Goal: Find specific page/section: Find specific page/section

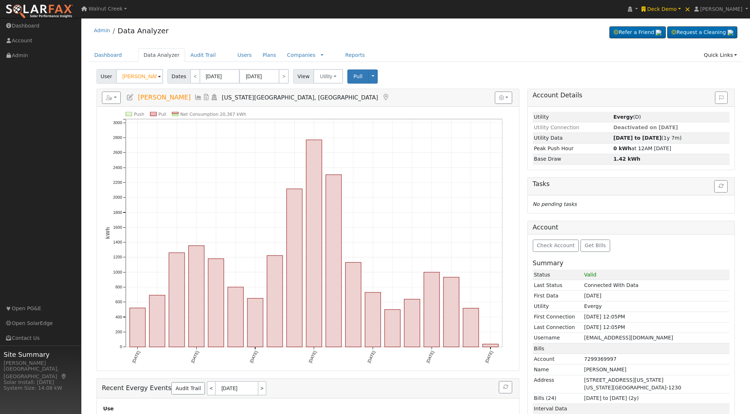
scroll to position [0, 0]
click at [345, 56] on link "Reports" at bounding box center [355, 54] width 30 height 13
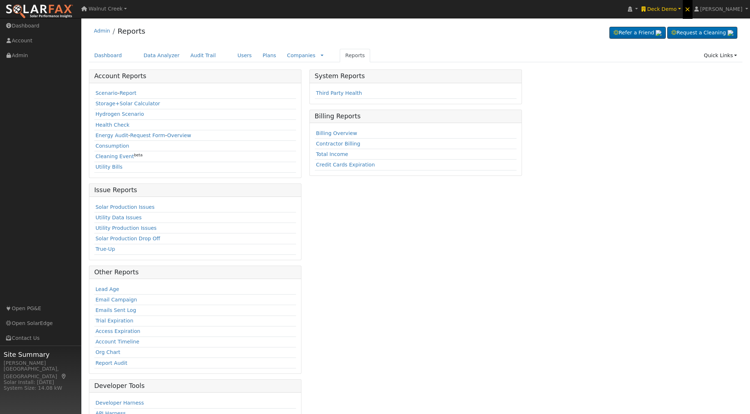
click at [693, 9] on link "×" at bounding box center [688, 9] width 10 height 20
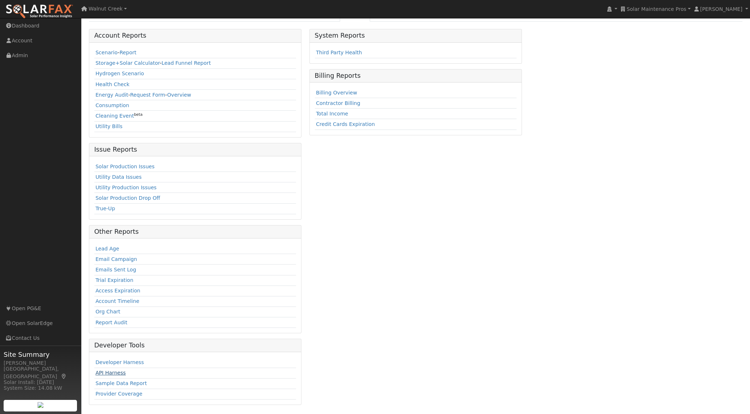
click at [118, 375] on link "API Harness" at bounding box center [110, 373] width 30 height 6
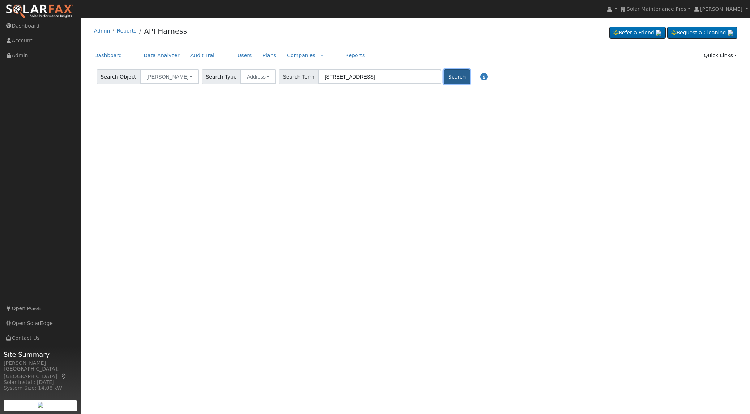
click at [444, 79] on button "Search" at bounding box center [457, 76] width 26 height 14
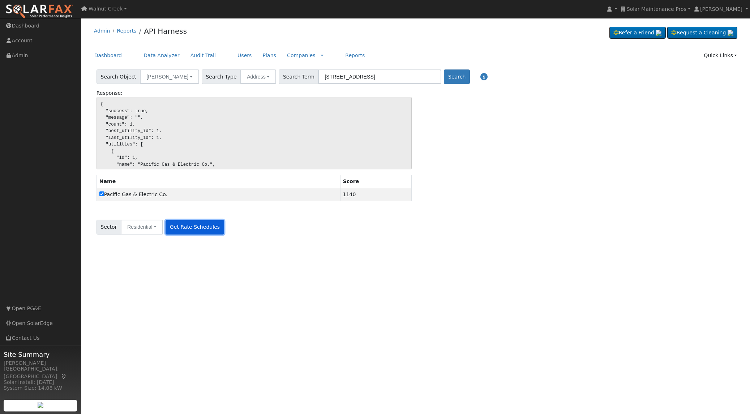
click at [203, 225] on button "Get Rate Schedules" at bounding box center [195, 227] width 58 height 14
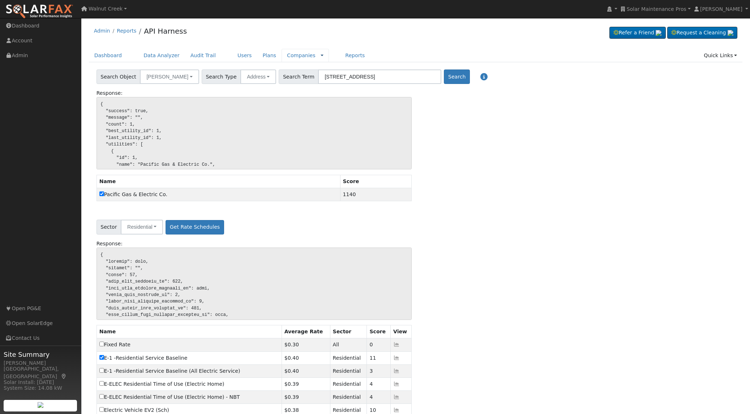
click at [321, 56] on link at bounding box center [322, 56] width 3 height 8
click at [302, 71] on link "Rate Schedules" at bounding box center [305, 68] width 50 height 10
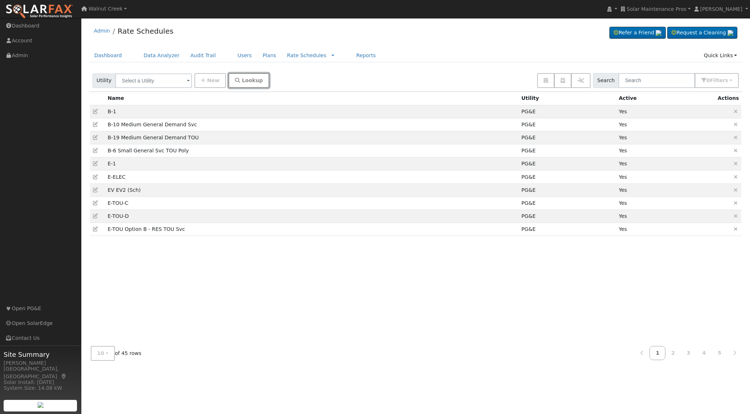
click at [231, 80] on button "Lookup" at bounding box center [249, 80] width 41 height 15
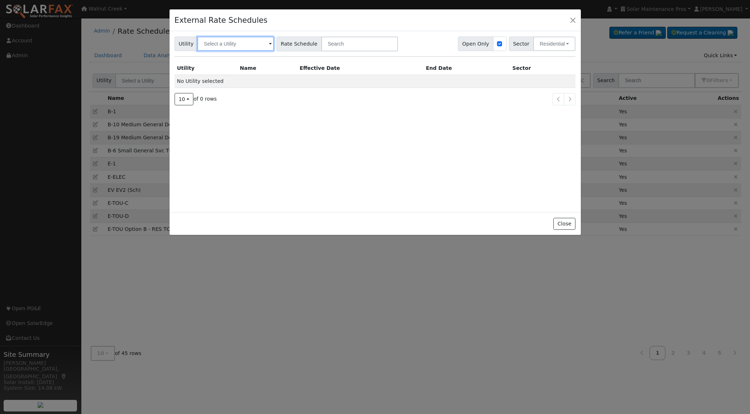
click at [245, 45] on input "text" at bounding box center [235, 44] width 77 height 14
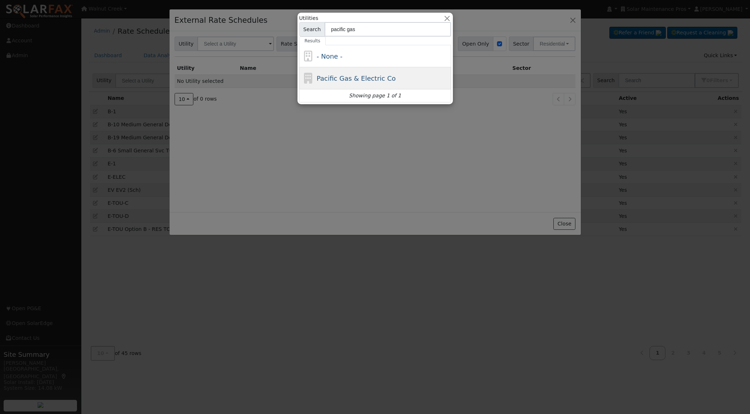
type input "pacific gas"
click at [333, 85] on div "Pacific Gas & Electric Co" at bounding box center [375, 78] width 152 height 22
type input "Pacific Gas & Electric Co"
